Goal: Transaction & Acquisition: Purchase product/service

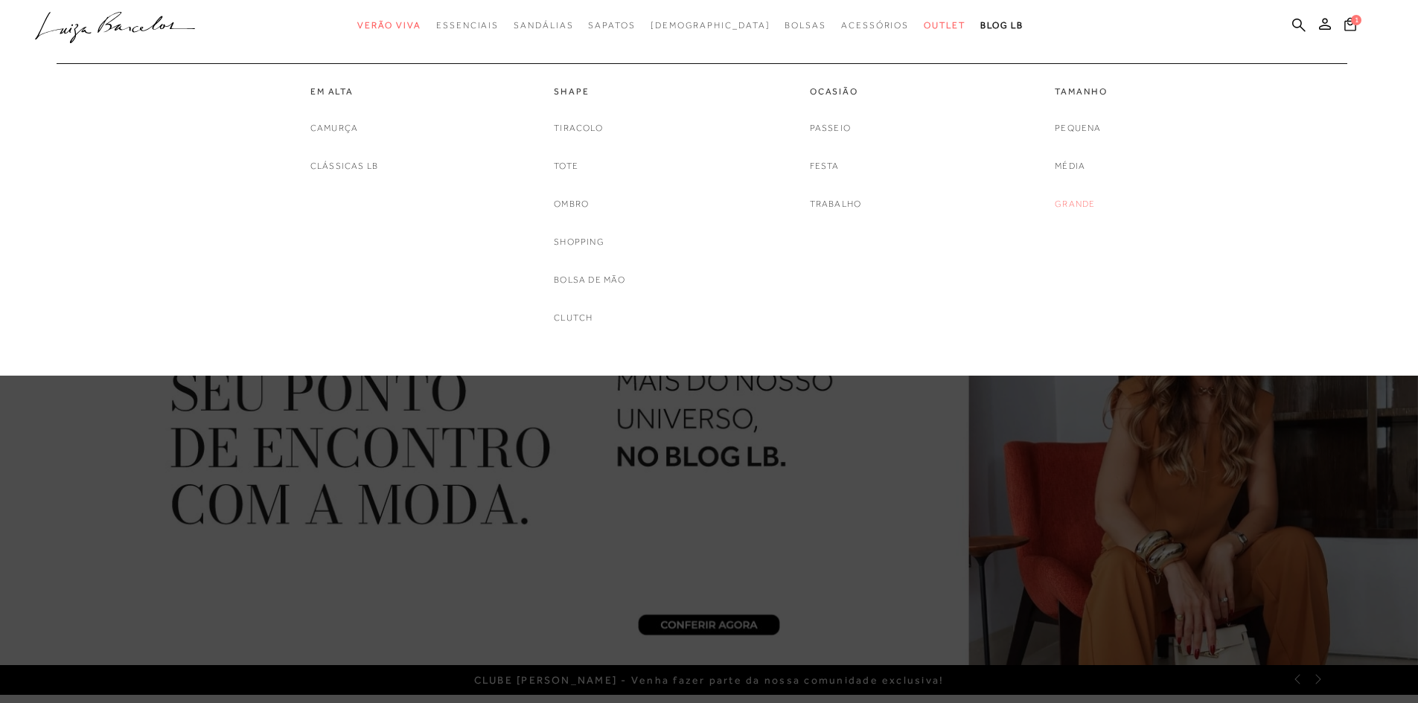
click at [1071, 202] on link "Grande" at bounding box center [1075, 204] width 40 height 16
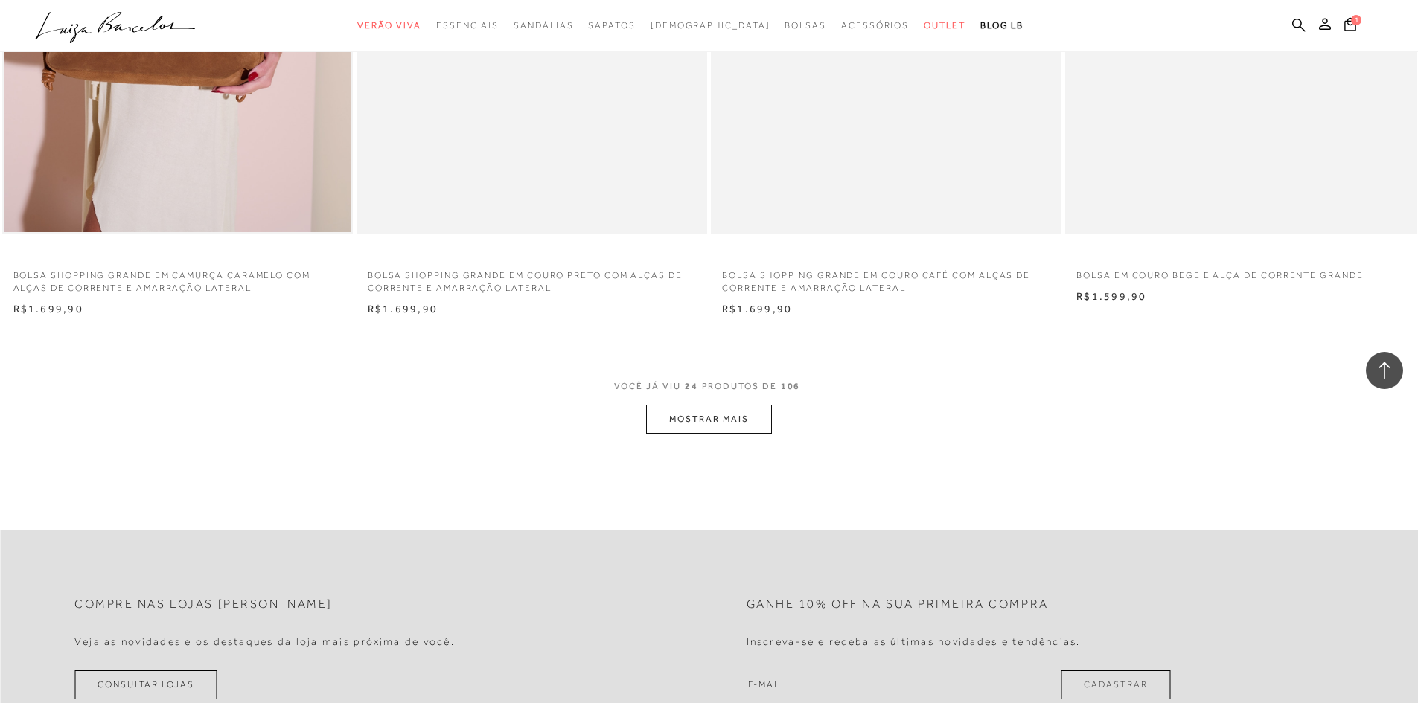
scroll to position [3498, 0]
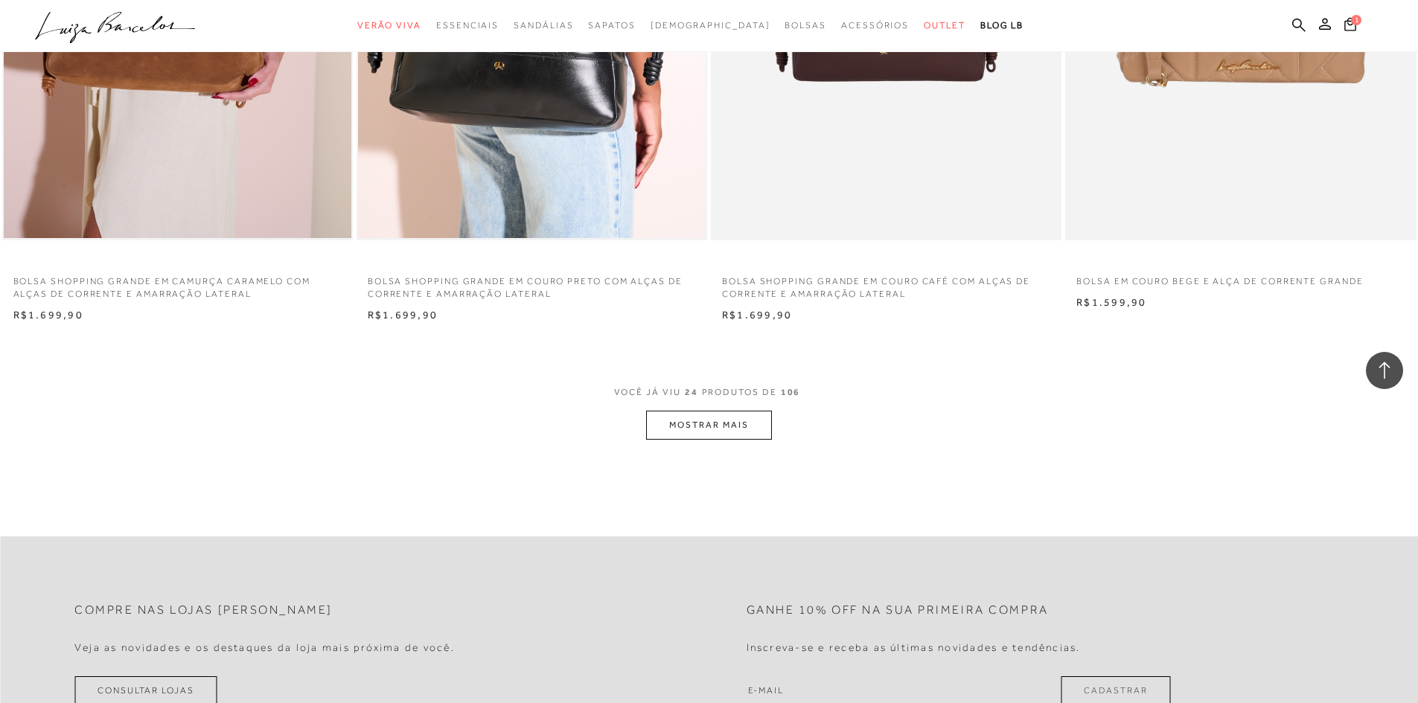
click at [684, 435] on button "MOSTRAR MAIS" at bounding box center [708, 425] width 125 height 29
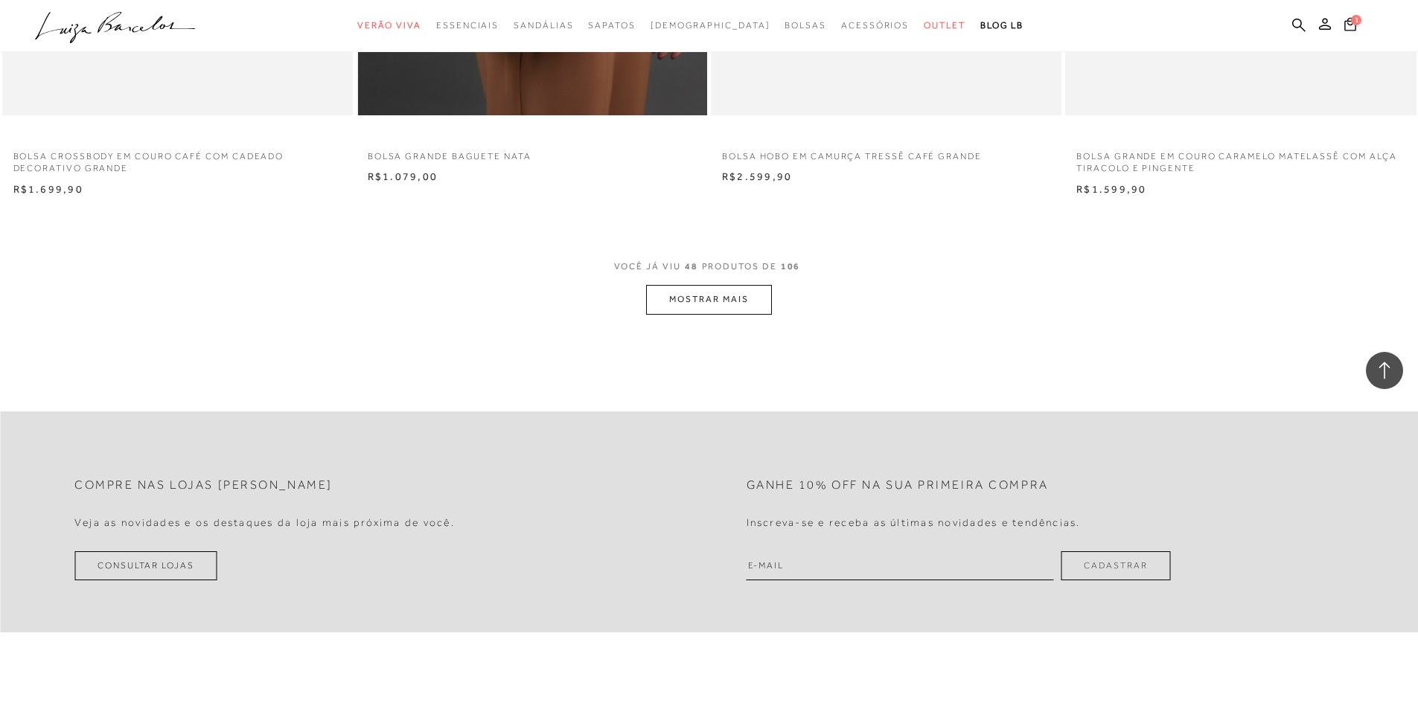
scroll to position [7368, 0]
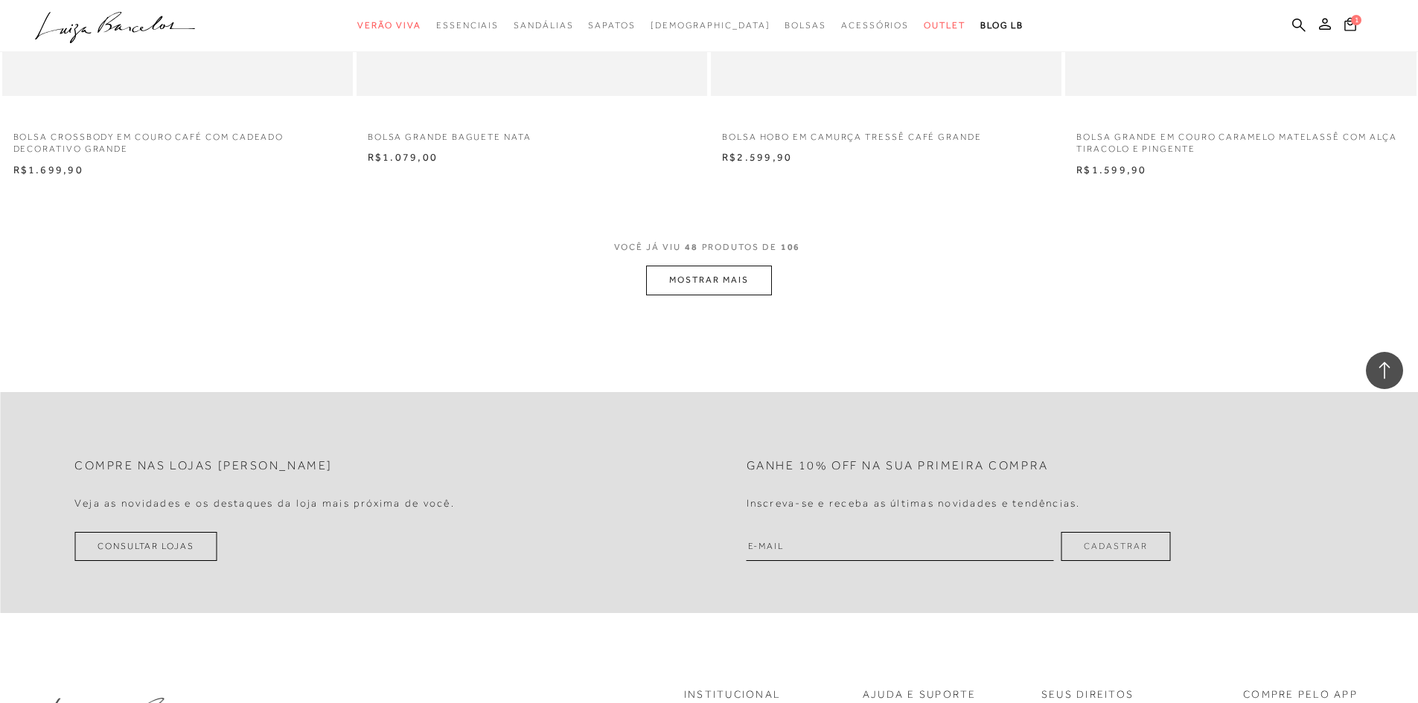
click at [675, 284] on button "MOSTRAR MAIS" at bounding box center [708, 280] width 125 height 29
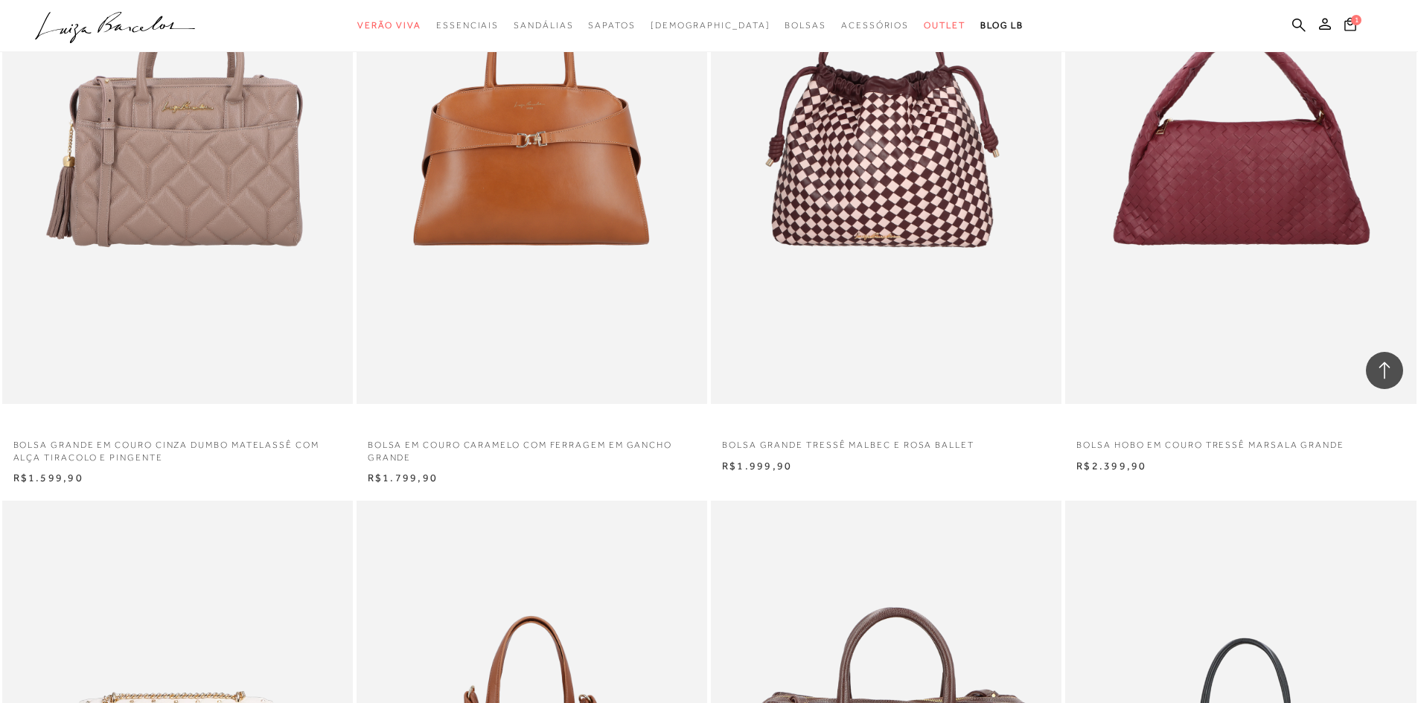
scroll to position [7516, 0]
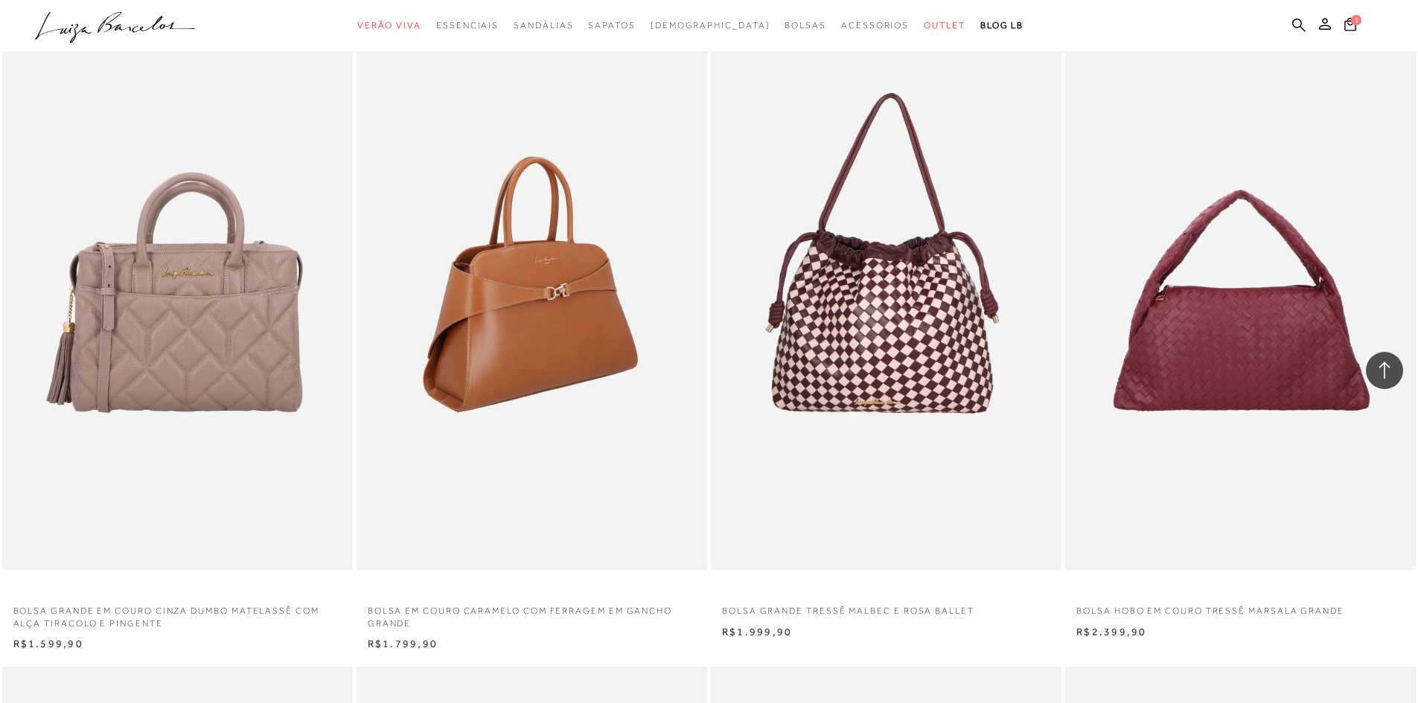
click at [604, 319] on img at bounding box center [532, 307] width 349 height 526
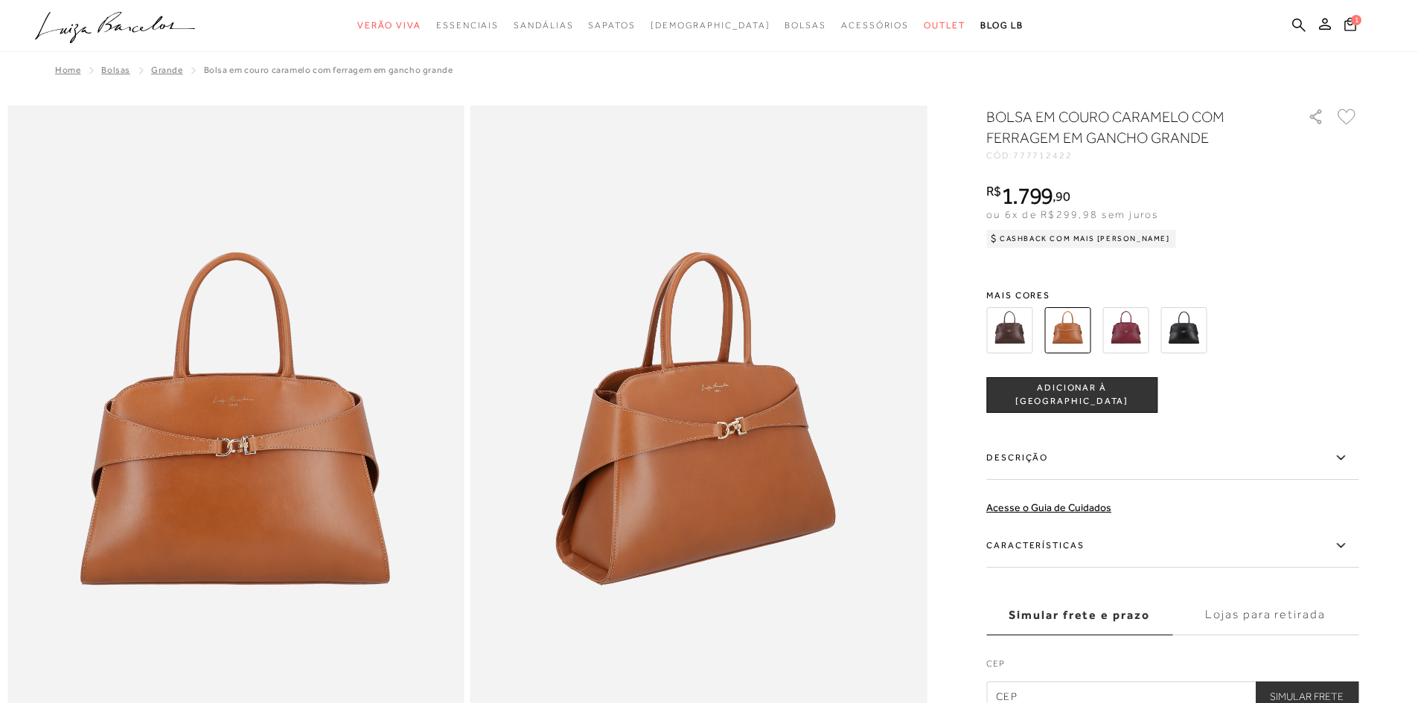
click at [1015, 335] on img at bounding box center [1009, 330] width 46 height 46
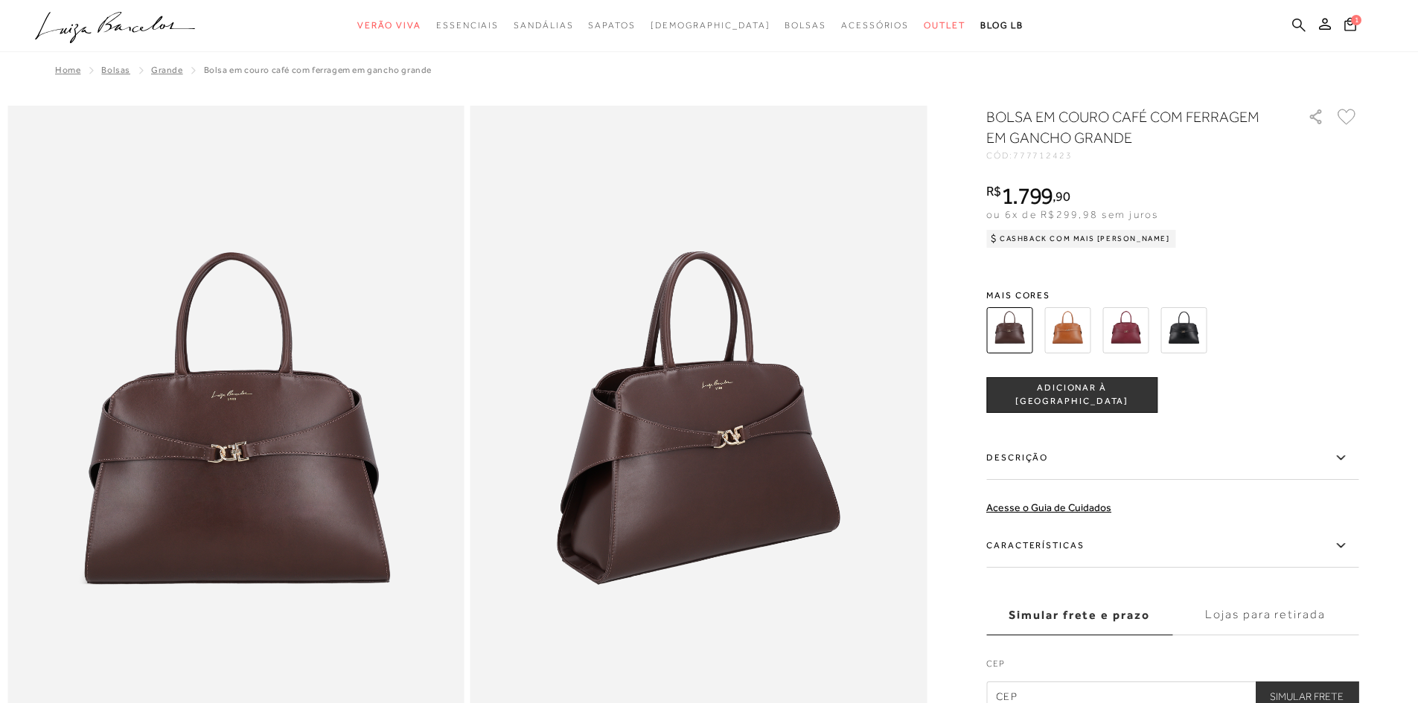
click at [1298, 23] on icon at bounding box center [1298, 25] width 13 height 14
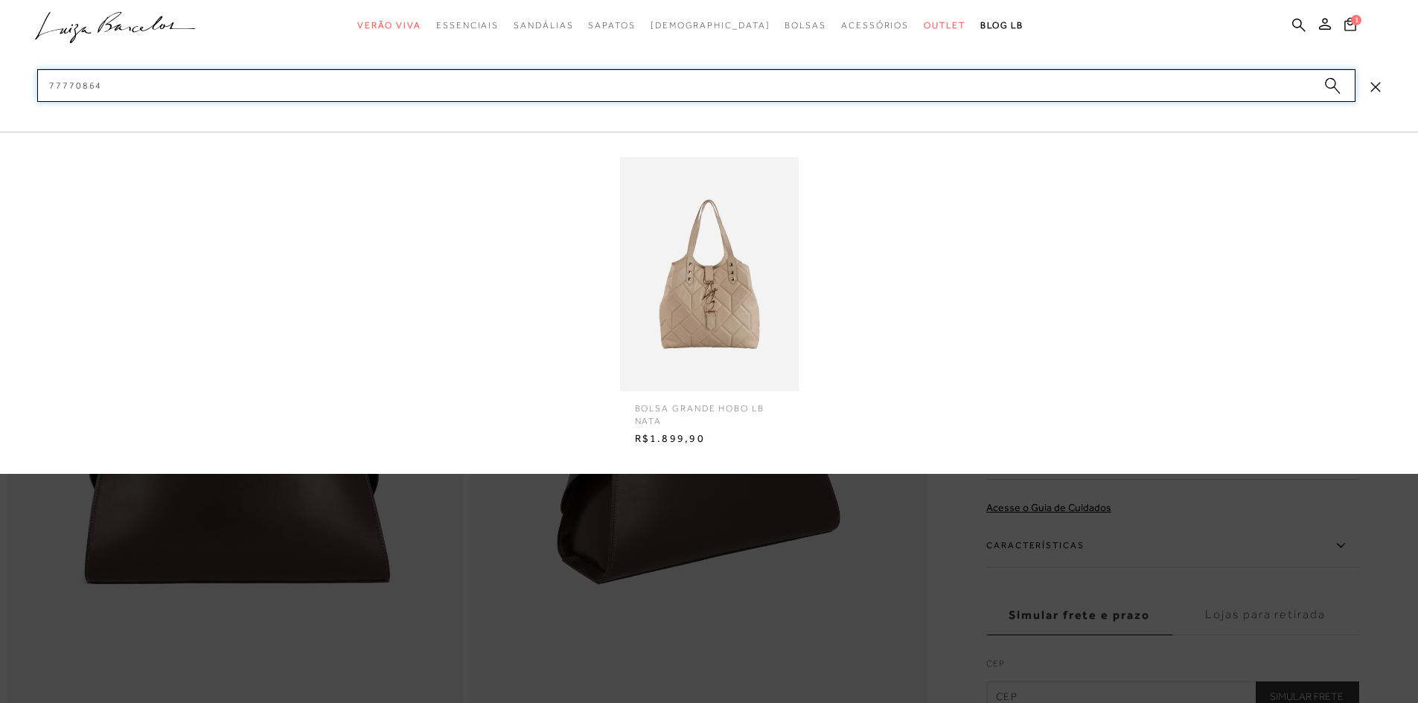
type input "77770864"
click at [716, 294] on img at bounding box center [709, 274] width 179 height 234
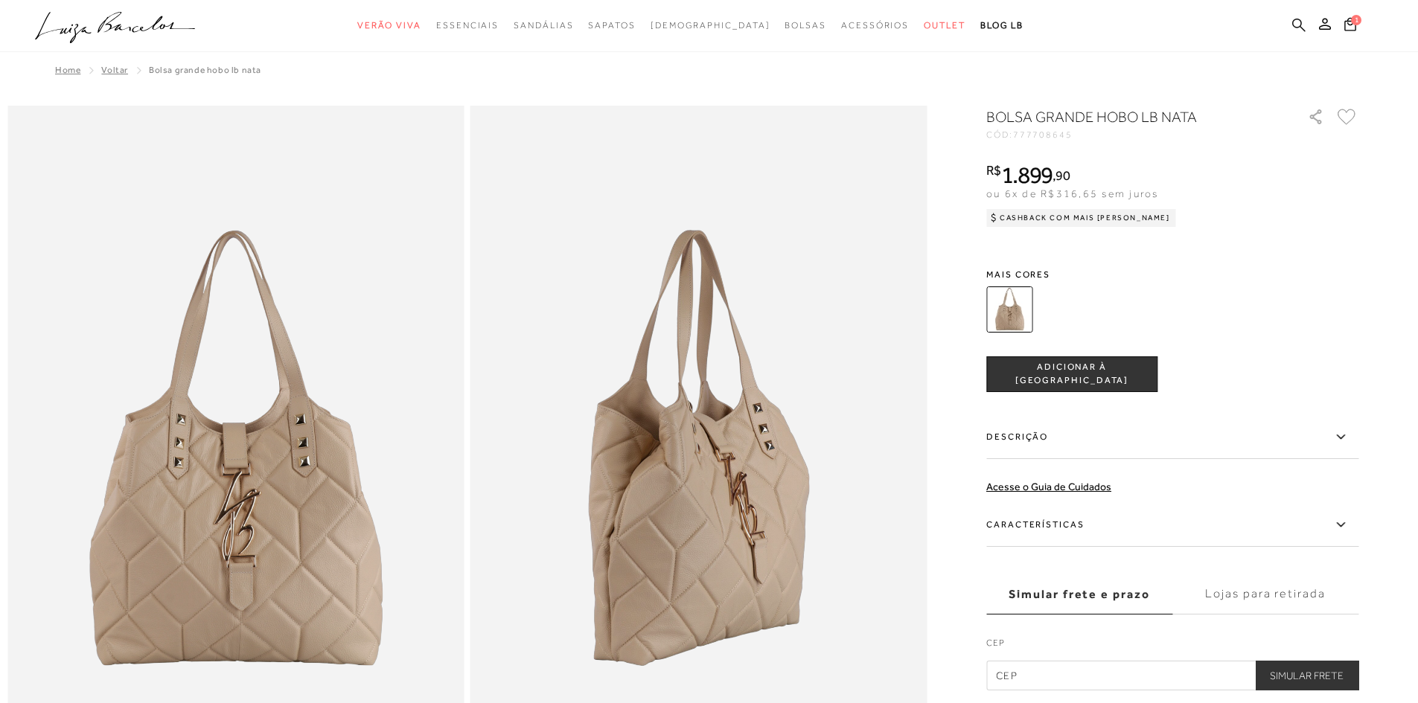
click at [1301, 25] on icon at bounding box center [1298, 24] width 13 height 13
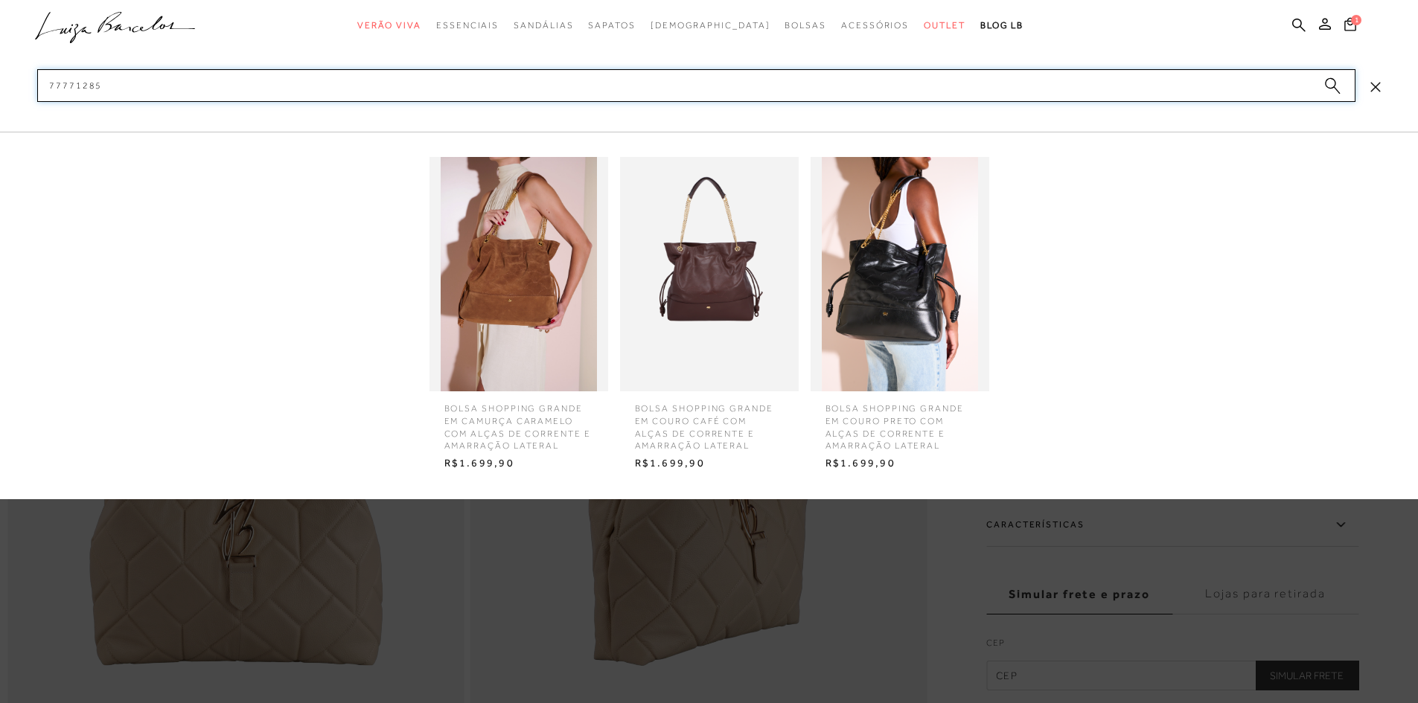
type input "77771285"
click at [510, 284] on img at bounding box center [518, 274] width 179 height 234
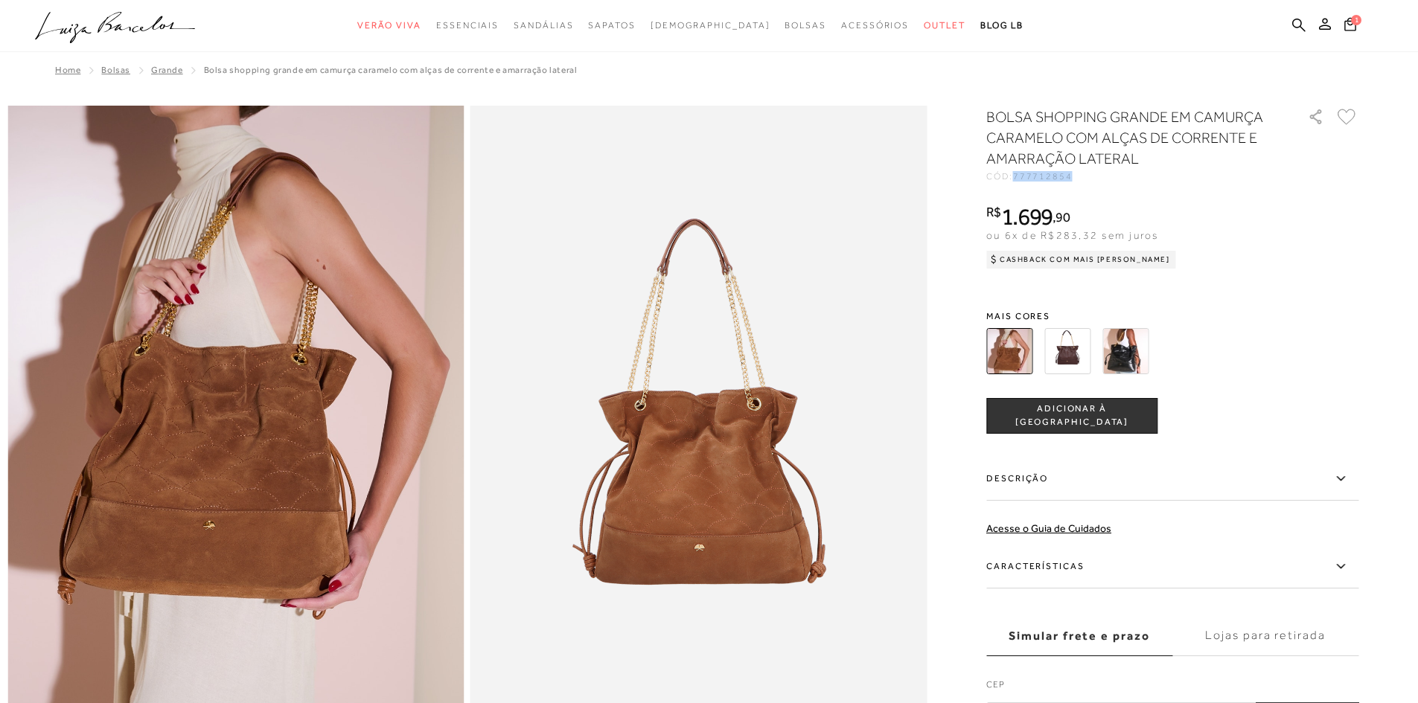
drag, startPoint x: 1081, startPoint y: 178, endPoint x: 1022, endPoint y: 183, distance: 59.0
click at [1022, 183] on div "BOLSA SHOPPING GRANDE EM CAMURÇA CARAMELO COM ALÇAS DE CORRENTE E AMARRAÇÃO LAT…" at bounding box center [1172, 419] width 372 height 626
copy span "777712854"
